Goal: Transaction & Acquisition: Purchase product/service

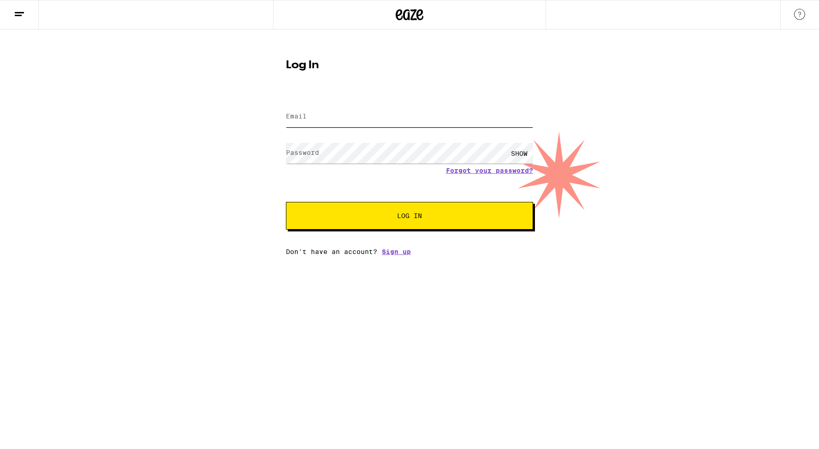
click at [345, 117] on input "Email" at bounding box center [409, 117] width 247 height 21
click at [301, 120] on label "Email" at bounding box center [296, 116] width 21 height 7
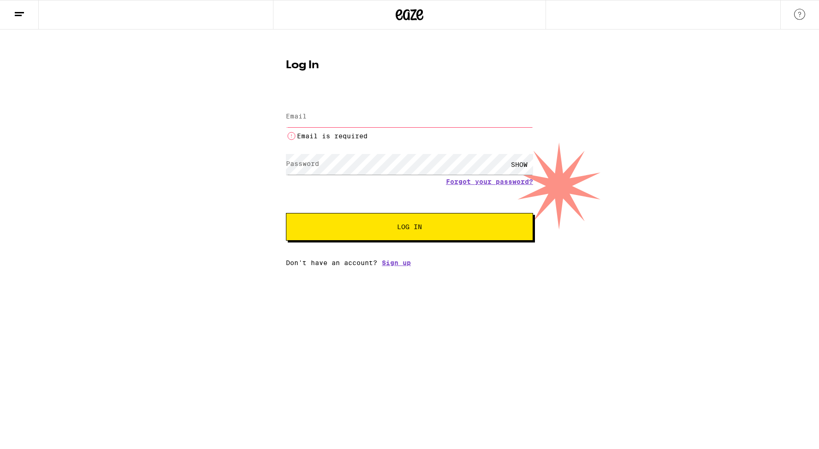
click at [309, 112] on input "Email" at bounding box center [409, 117] width 247 height 21
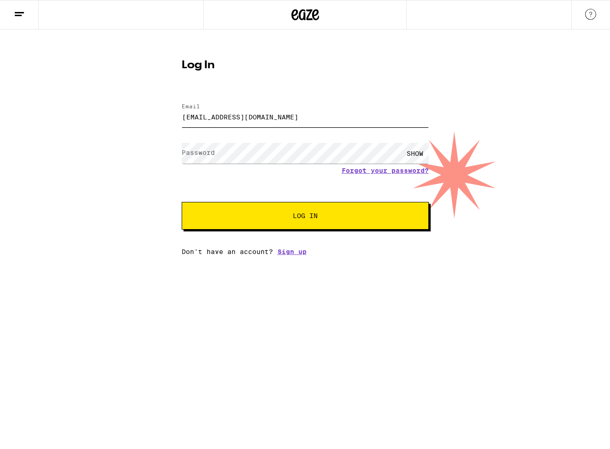
type input "[EMAIL_ADDRESS][DOMAIN_NAME]"
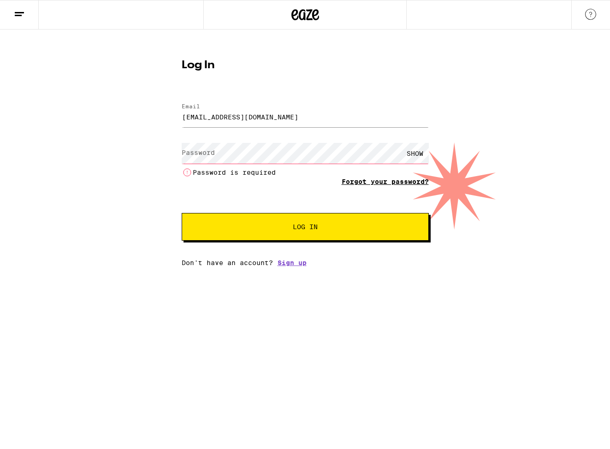
click at [376, 184] on link "Forgot your password?" at bounding box center [385, 181] width 87 height 7
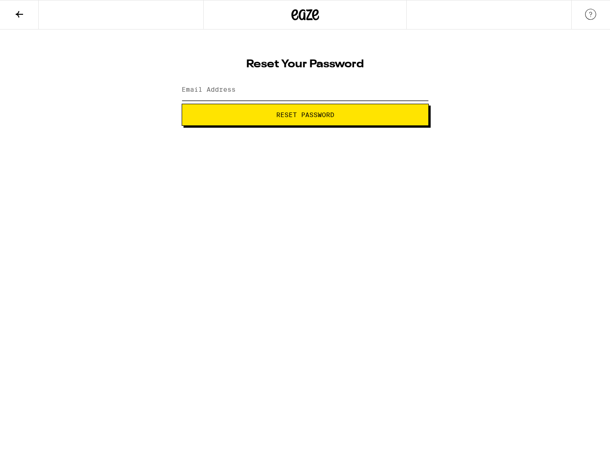
click at [271, 99] on input "Email Address" at bounding box center [305, 90] width 247 height 21
type input "[EMAIL_ADDRESS][DOMAIN_NAME]"
click at [269, 119] on button "Reset Password" at bounding box center [305, 115] width 247 height 22
click at [217, 88] on label "New password" at bounding box center [207, 89] width 50 height 7
click at [257, 112] on span "Submit" at bounding box center [306, 115] width 232 height 6
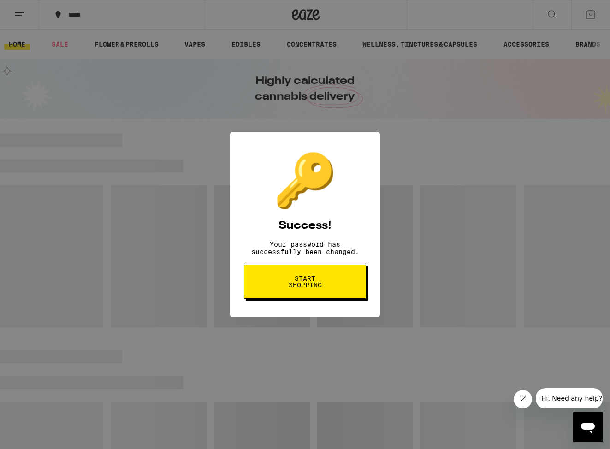
click at [310, 287] on span "Start shopping" at bounding box center [305, 281] width 48 height 13
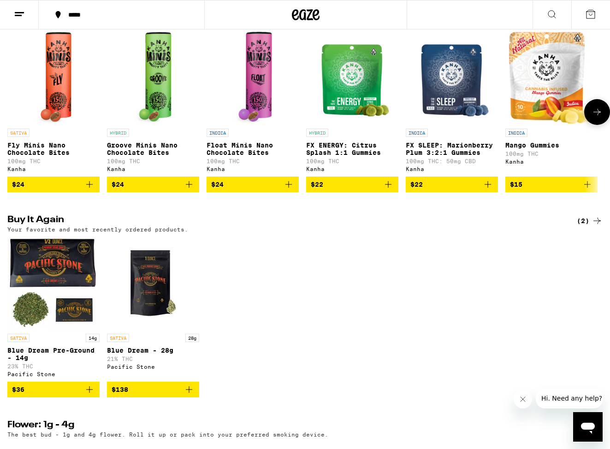
scroll to position [564, 0]
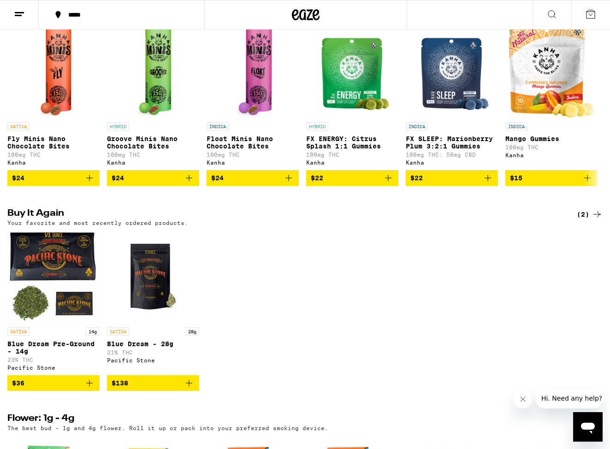
click at [90, 389] on icon "Add to bag" at bounding box center [89, 383] width 11 height 11
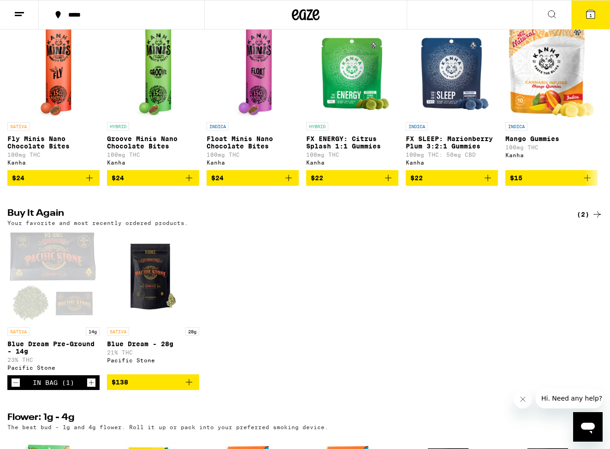
click at [92, 389] on icon "Increment" at bounding box center [91, 382] width 8 height 11
click at [590, 22] on button "2" at bounding box center [591, 14] width 39 height 29
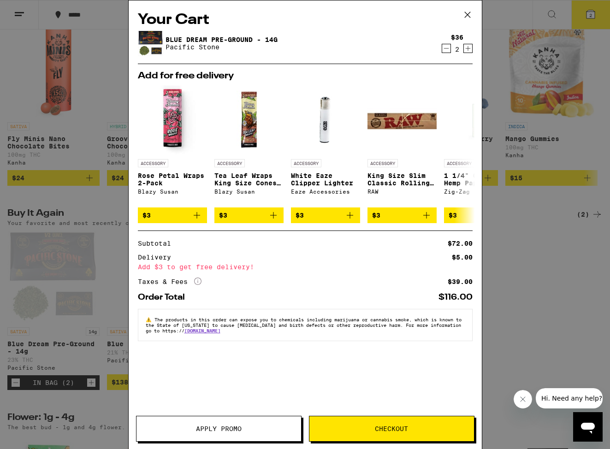
click at [354, 424] on button "Checkout" at bounding box center [392, 429] width 166 height 26
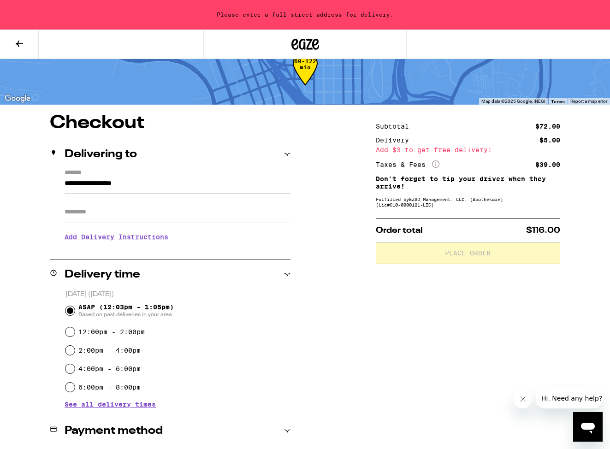
scroll to position [27, 0]
click at [102, 187] on input "**********" at bounding box center [178, 187] width 226 height 16
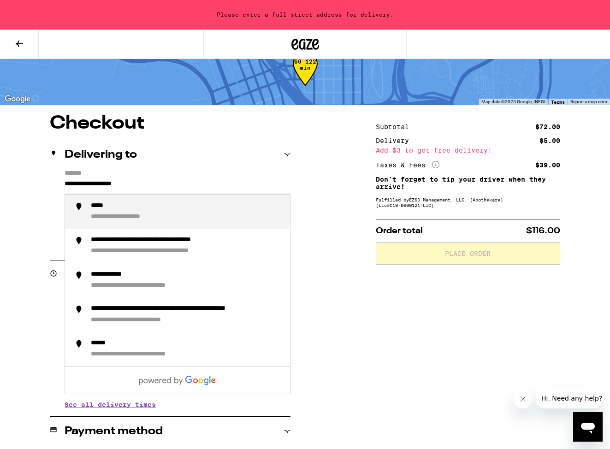
click at [149, 185] on input "**********" at bounding box center [178, 187] width 226 height 16
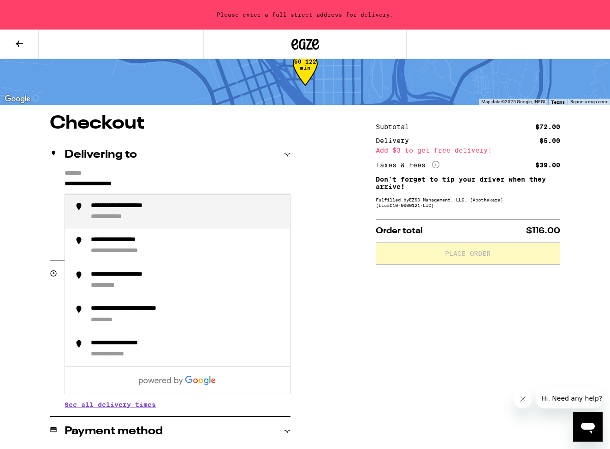
click at [142, 207] on div "**********" at bounding box center [137, 206] width 92 height 9
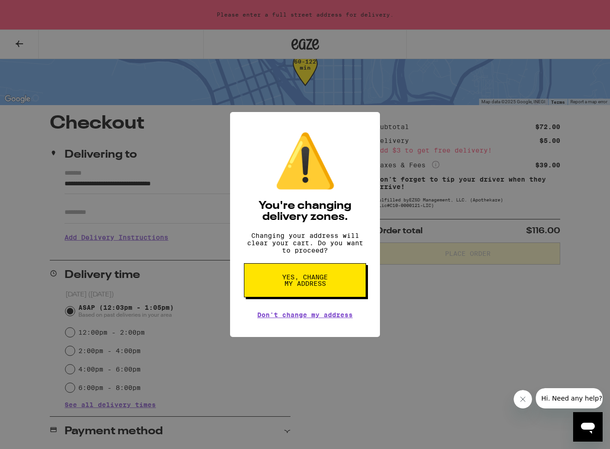
click at [328, 287] on span "Yes, change my address" at bounding box center [305, 280] width 48 height 13
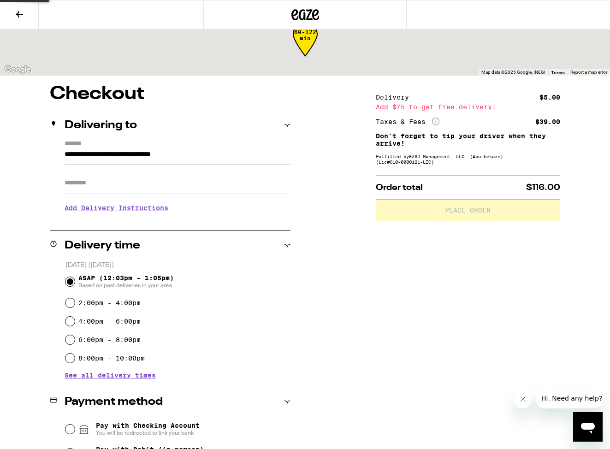
type input "**********"
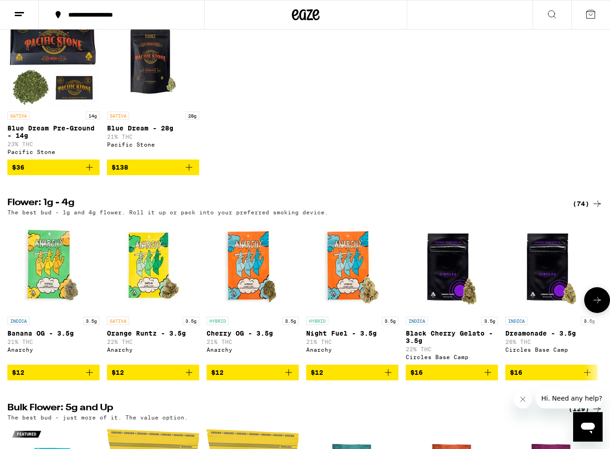
scroll to position [779, 0]
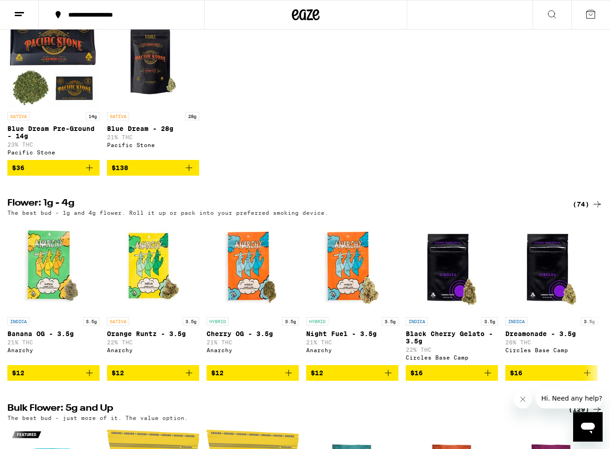
click at [90, 173] on icon "Add to bag" at bounding box center [89, 167] width 11 height 11
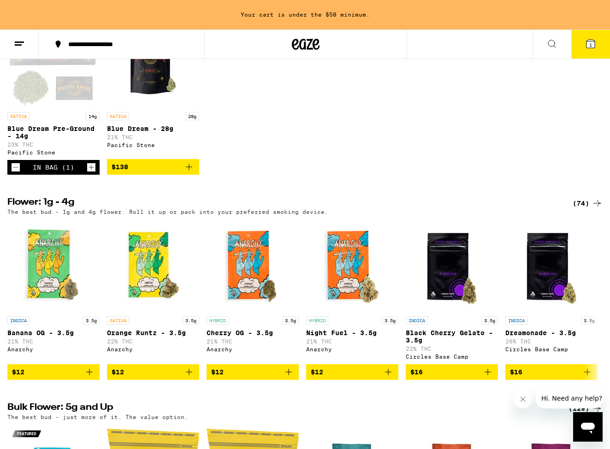
click at [90, 173] on icon "Increment" at bounding box center [91, 167] width 8 height 11
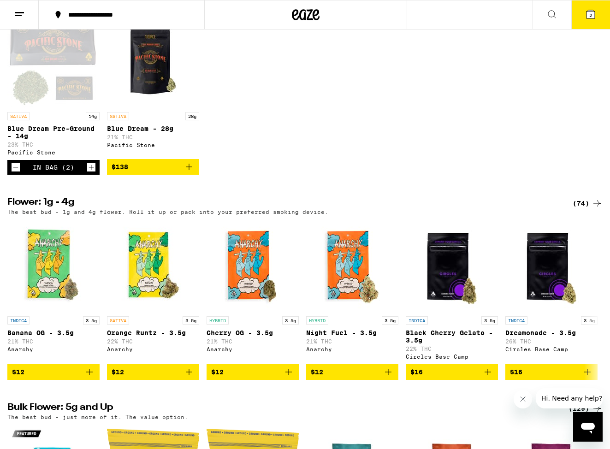
click at [587, 16] on icon at bounding box center [591, 14] width 8 height 8
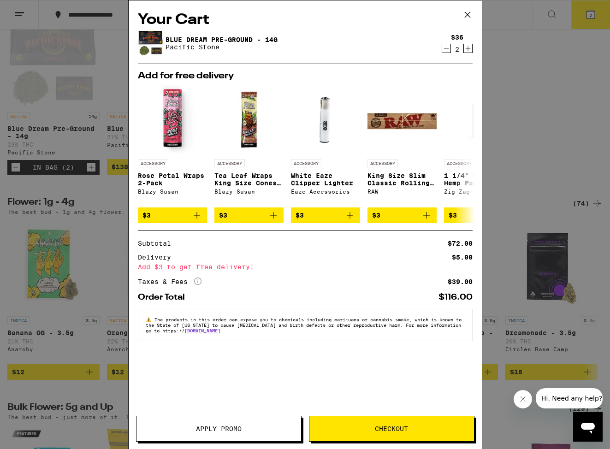
click at [342, 424] on button "Checkout" at bounding box center [392, 429] width 166 height 26
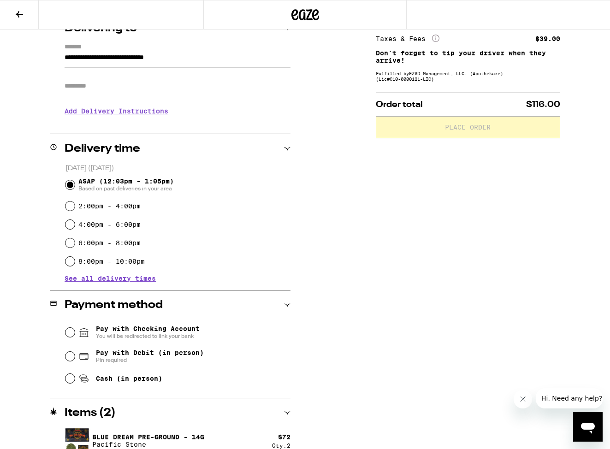
scroll to position [125, 0]
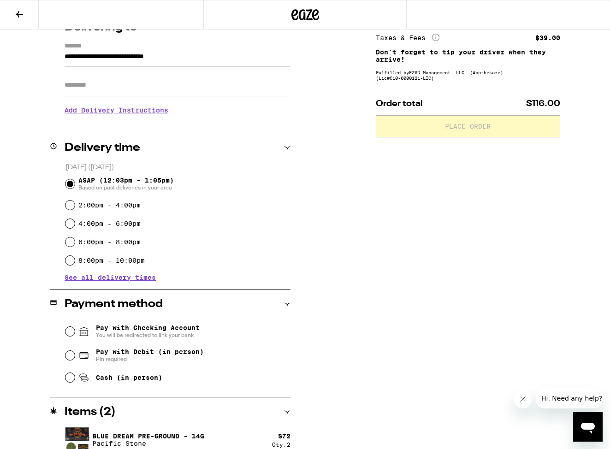
click at [138, 117] on h3 "Add Delivery Instructions" at bounding box center [178, 110] width 226 height 21
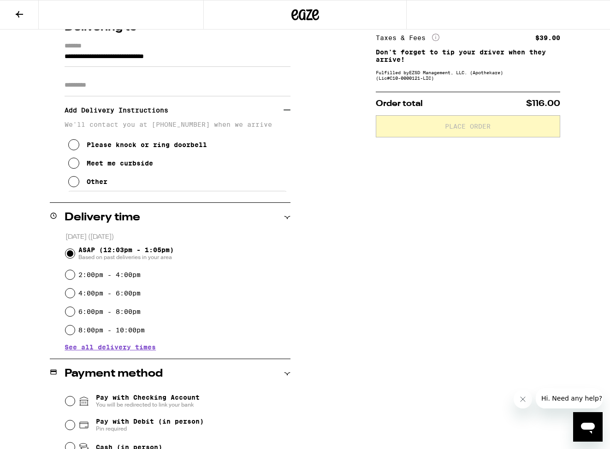
click at [68, 188] on button "Other" at bounding box center [87, 182] width 39 height 18
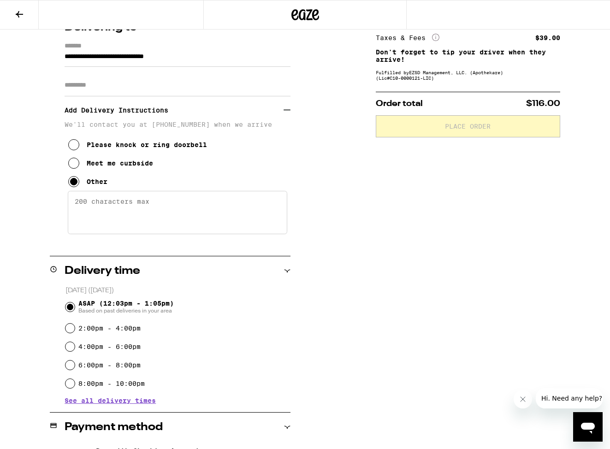
click at [110, 219] on textarea "Enter any other delivery instructions you want driver to know" at bounding box center [178, 212] width 220 height 43
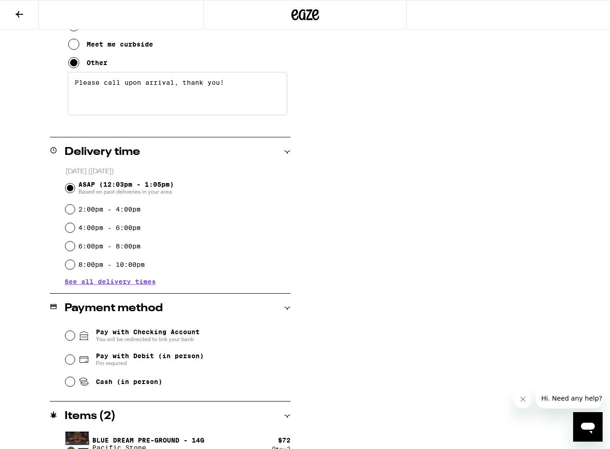
scroll to position [259, 0]
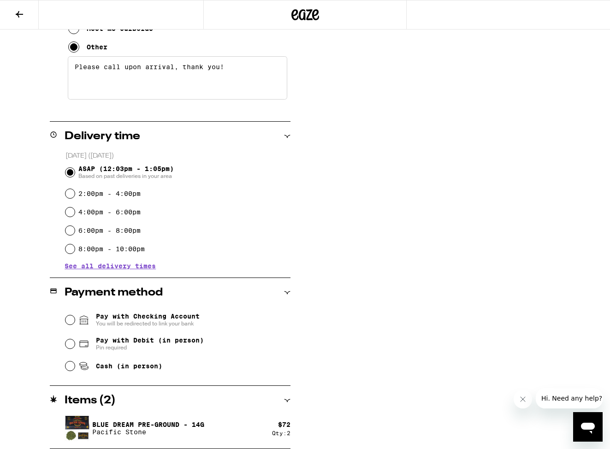
type textarea "Please call upon arrival, thank you!"
click at [70, 347] on input "Pay with Debit (in person) Pin required" at bounding box center [70, 344] width 9 height 9
radio input "true"
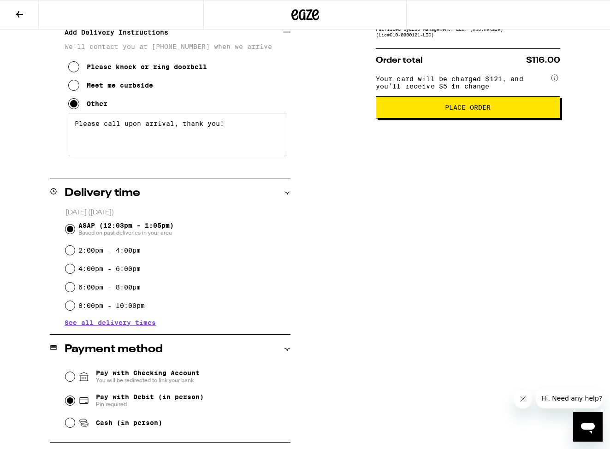
scroll to position [202, 0]
click at [463, 119] on button "Place Order" at bounding box center [468, 108] width 185 height 22
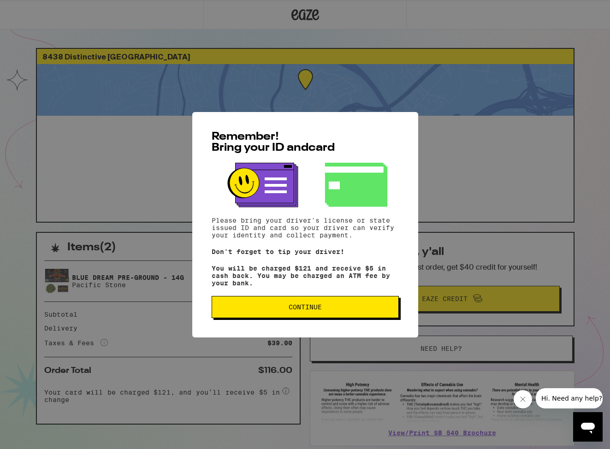
click at [346, 311] on span "Continue" at bounding box center [306, 307] width 172 height 6
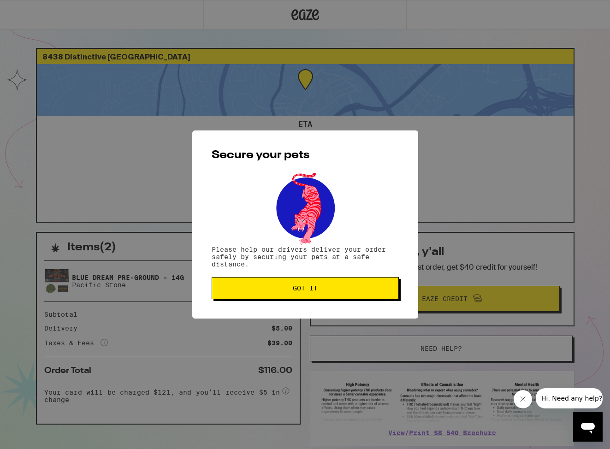
click at [359, 287] on span "Got it" at bounding box center [306, 288] width 172 height 6
